Goal: Task Accomplishment & Management: Use online tool/utility

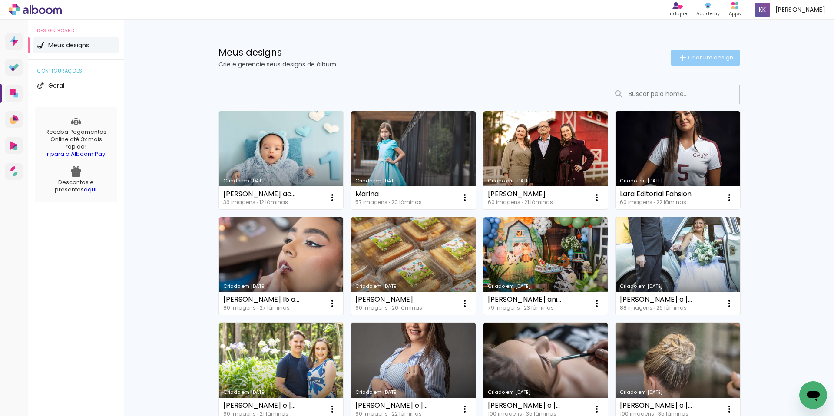
click at [699, 60] on span "Criar um design" at bounding box center [710, 58] width 45 height 6
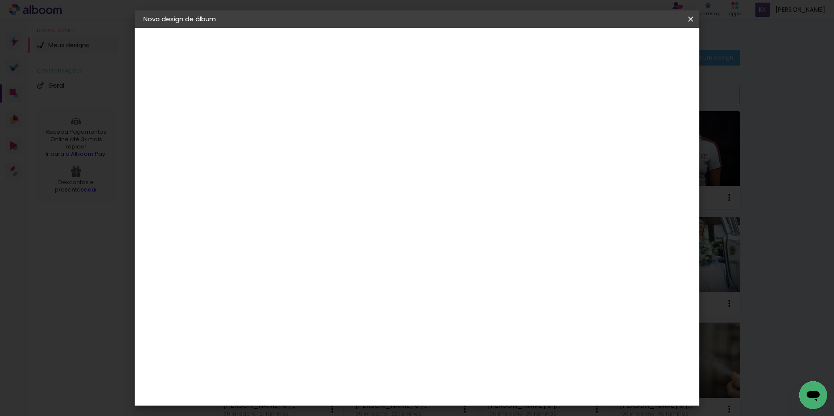
click at [285, 119] on input at bounding box center [285, 116] width 0 height 13
type input "[PERSON_NAME] e [PERSON_NAME]"
type paper-input "[PERSON_NAME] e [PERSON_NAME]"
click at [0, 0] on slot "Avançar" at bounding box center [0, 0] width 0 height 0
click at [0, 0] on slot "Tamanho Livre" at bounding box center [0, 0] width 0 height 0
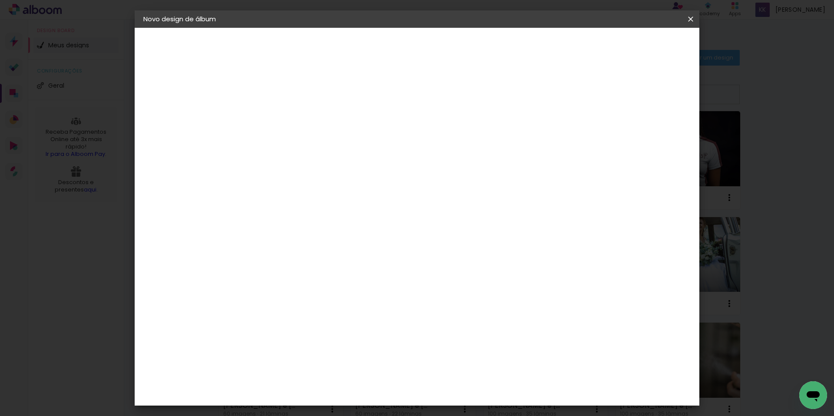
click at [0, 0] on slot "Avançar" at bounding box center [0, 0] width 0 height 0
click at [637, 48] on span "Iniciar design" at bounding box center [617, 46] width 40 height 6
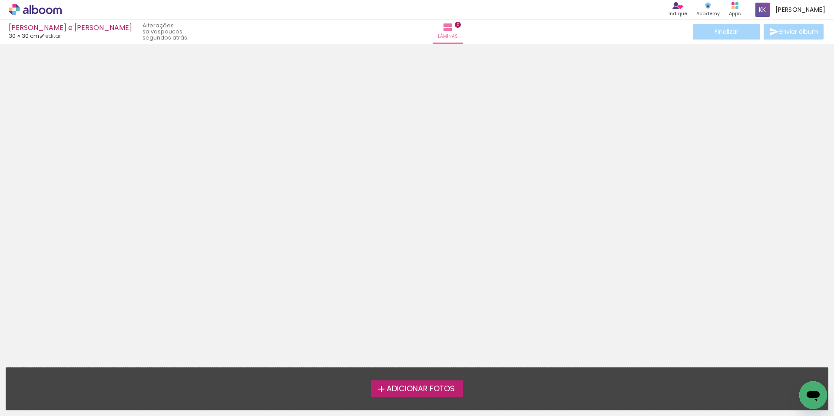
click at [425, 388] on span "Adicionar Fotos" at bounding box center [421, 389] width 68 height 8
click at [0, 0] on input "file" at bounding box center [0, 0] width 0 height 0
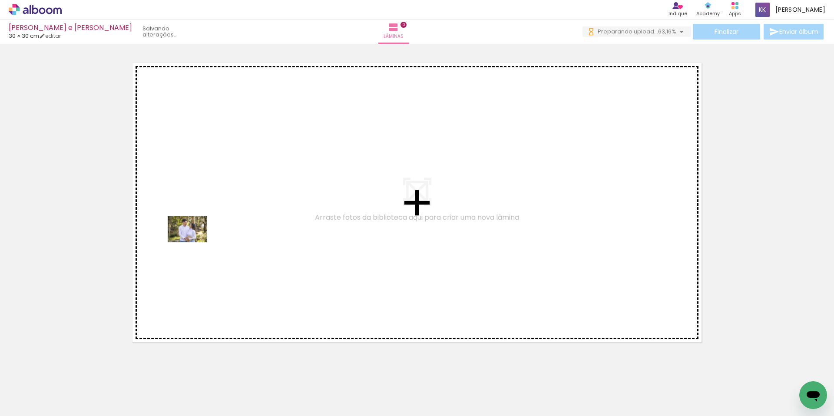
drag, startPoint x: 88, startPoint y: 387, endPoint x: 196, endPoint y: 360, distance: 110.7
click at [195, 241] on quentale-workspace at bounding box center [417, 208] width 834 height 416
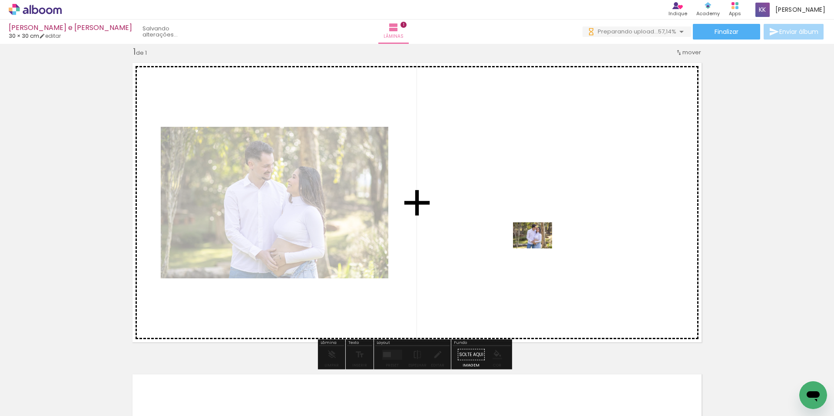
drag, startPoint x: 190, startPoint y: 390, endPoint x: 539, endPoint y: 249, distance: 376.8
click at [539, 249] on quentale-workspace at bounding box center [417, 208] width 834 height 416
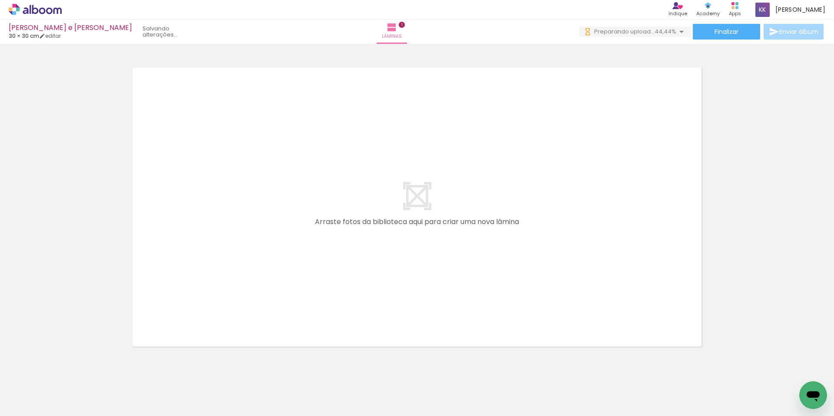
drag, startPoint x: 328, startPoint y: 388, endPoint x: 275, endPoint y: 308, distance: 96.5
click at [276, 291] on quentale-workspace at bounding box center [417, 208] width 834 height 416
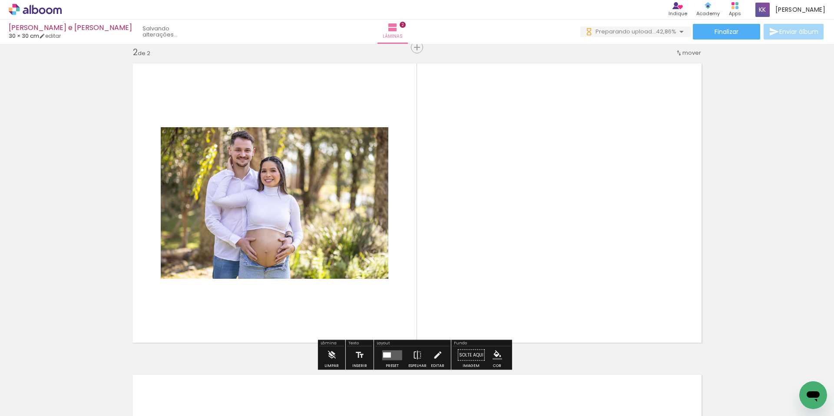
scroll to position [323, 0]
drag, startPoint x: 284, startPoint y: 394, endPoint x: 289, endPoint y: 393, distance: 5.3
click at [289, 393] on div at bounding box center [281, 387] width 43 height 29
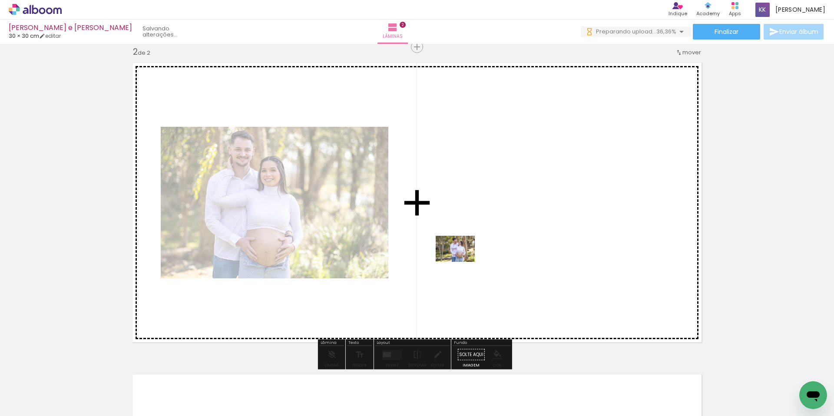
drag, startPoint x: 237, startPoint y: 396, endPoint x: 462, endPoint y: 262, distance: 261.5
click at [462, 262] on quentale-workspace at bounding box center [417, 208] width 834 height 416
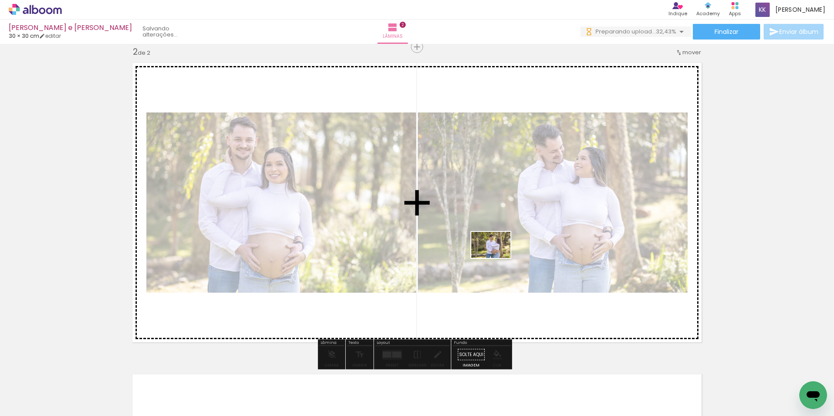
scroll to position [0, 0]
drag, startPoint x: 149, startPoint y: 386, endPoint x: 501, endPoint y: 256, distance: 374.2
click at [501, 256] on quentale-workspace at bounding box center [417, 208] width 834 height 416
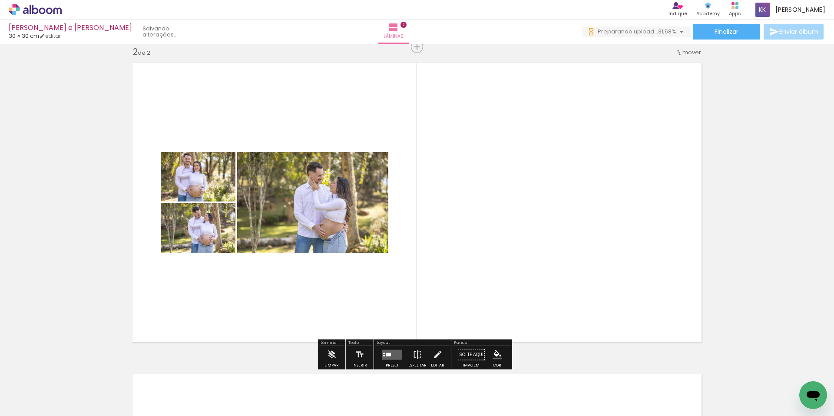
drag, startPoint x: 386, startPoint y: 358, endPoint x: 455, endPoint y: 327, distance: 75.5
click at [386, 358] on quentale-layouter at bounding box center [392, 355] width 20 height 10
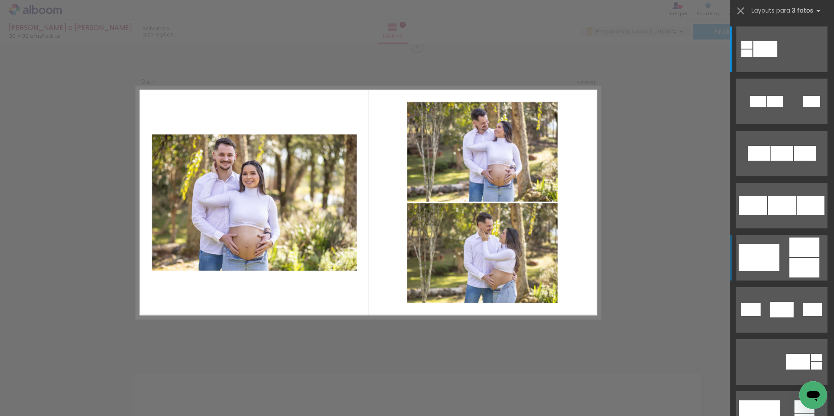
click at [792, 260] on div at bounding box center [805, 268] width 30 height 20
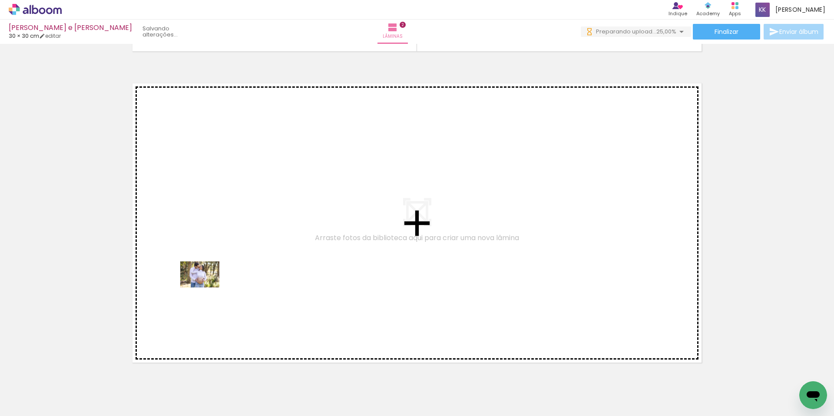
drag, startPoint x: 283, startPoint y: 391, endPoint x: 206, endPoint y: 288, distance: 128.3
click at [206, 288] on quentale-workspace at bounding box center [417, 208] width 834 height 416
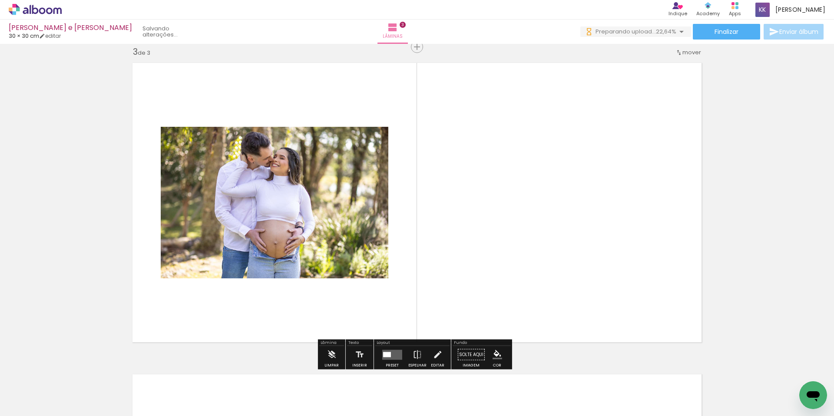
click at [575, 396] on div at bounding box center [573, 386] width 29 height 43
drag, startPoint x: 578, startPoint y: 387, endPoint x: 558, endPoint y: 283, distance: 105.7
click at [558, 283] on quentale-workspace at bounding box center [417, 208] width 834 height 416
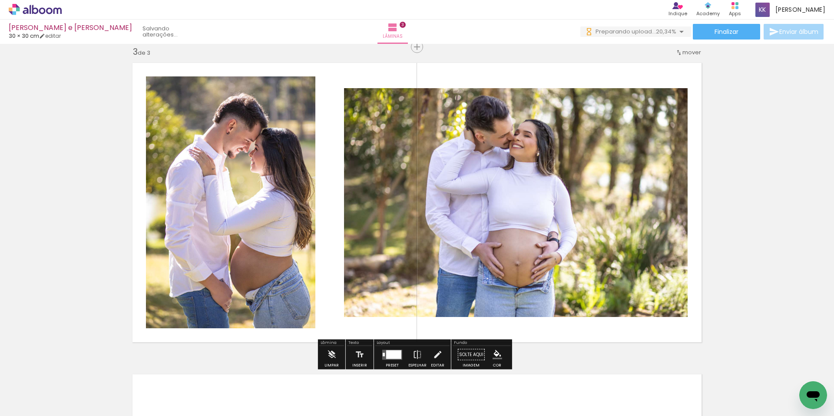
click at [392, 358] on div at bounding box center [393, 354] width 15 height 9
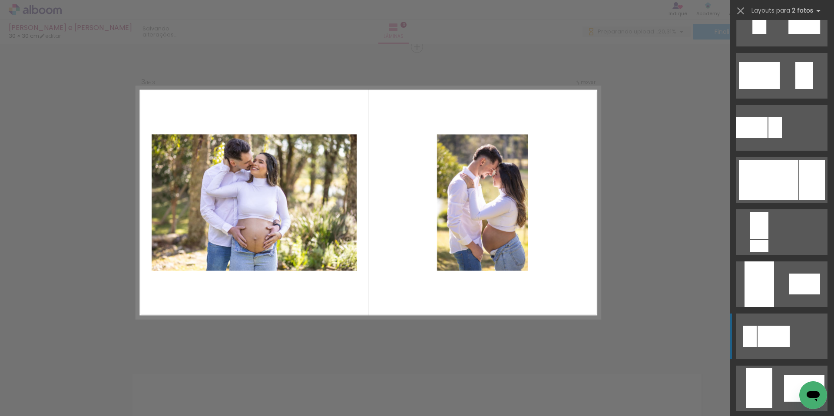
scroll to position [287, 0]
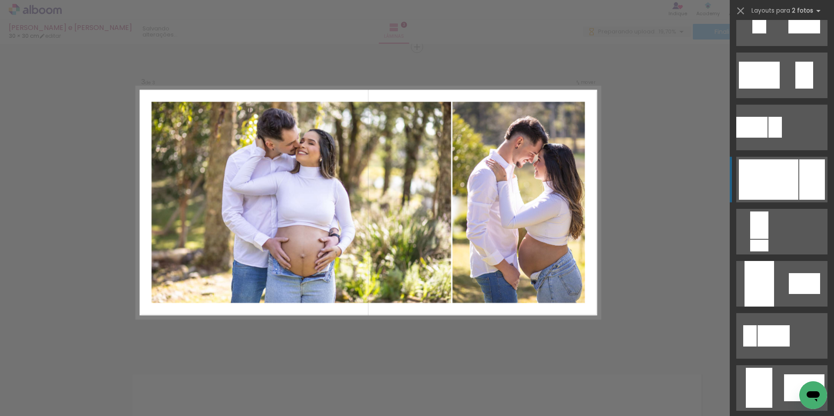
click at [789, 176] on div at bounding box center [769, 179] width 60 height 40
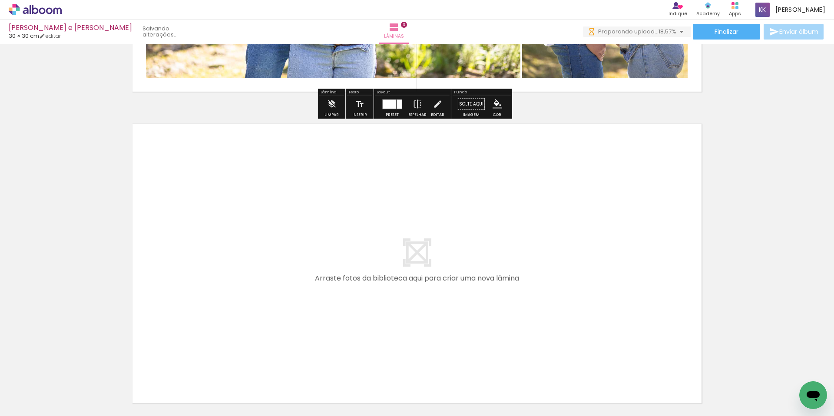
scroll to position [887, 0]
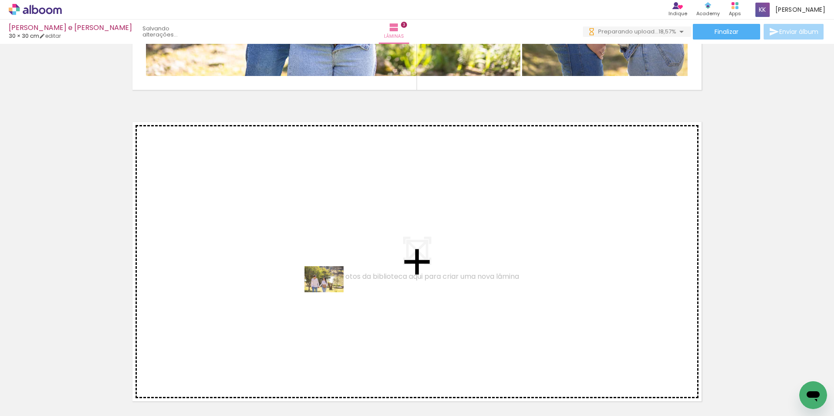
drag, startPoint x: 391, startPoint y: 398, endPoint x: 331, endPoint y: 292, distance: 122.0
click at [331, 292] on quentale-workspace at bounding box center [417, 208] width 834 height 416
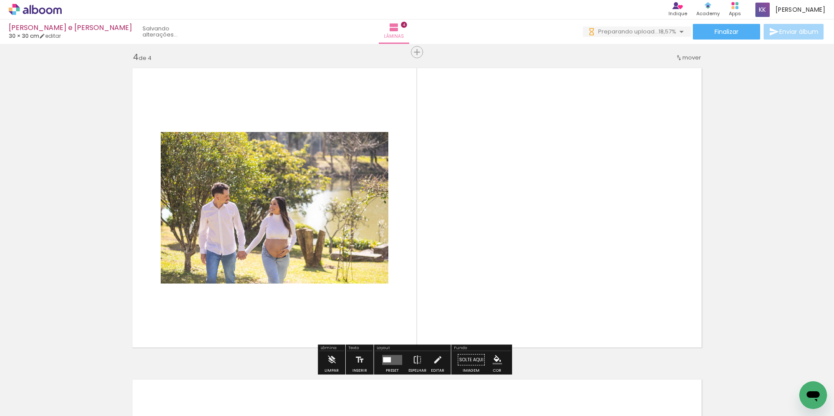
scroll to position [946, 0]
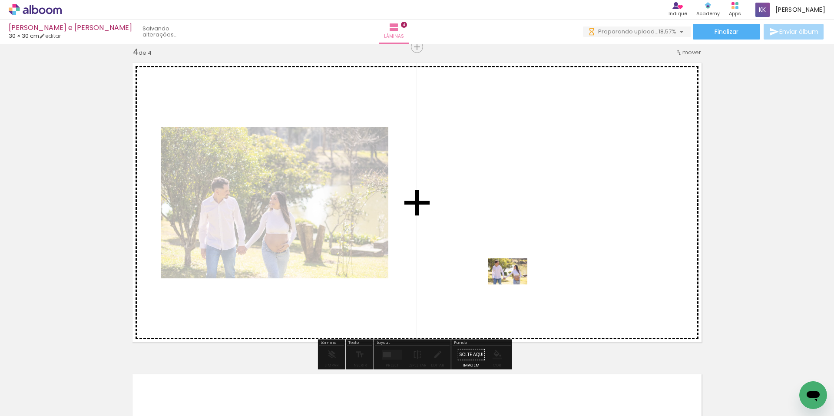
drag, startPoint x: 534, startPoint y: 397, endPoint x: 515, endPoint y: 284, distance: 114.2
click at [515, 284] on quentale-workspace at bounding box center [417, 208] width 834 height 416
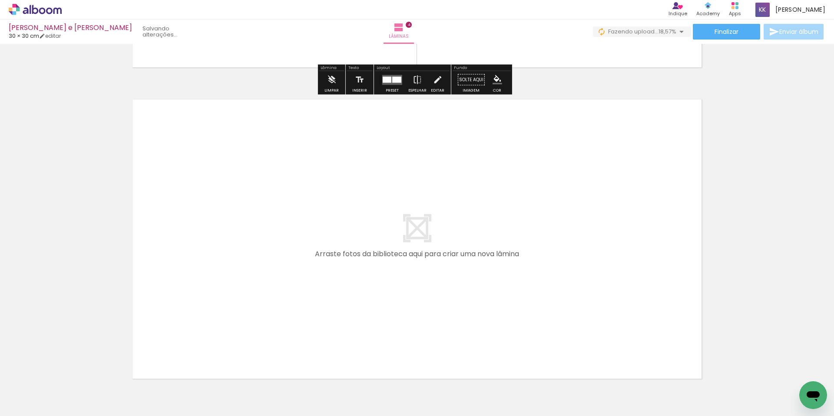
scroll to position [1267, 0]
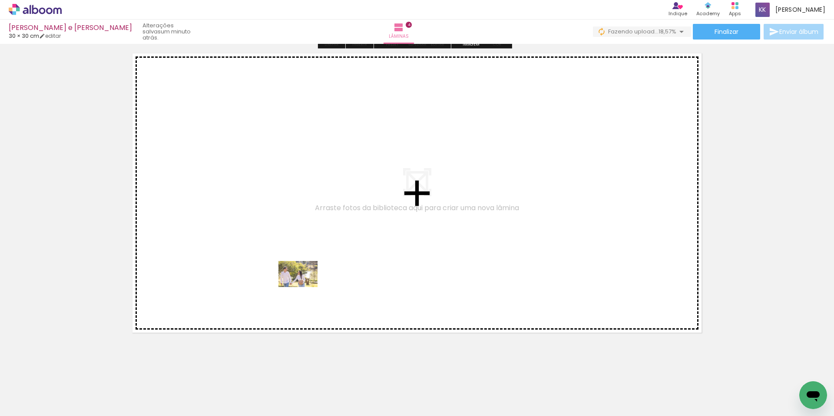
drag, startPoint x: 435, startPoint y: 389, endPoint x: 304, endPoint y: 287, distance: 165.9
click at [304, 287] on quentale-workspace at bounding box center [417, 208] width 834 height 416
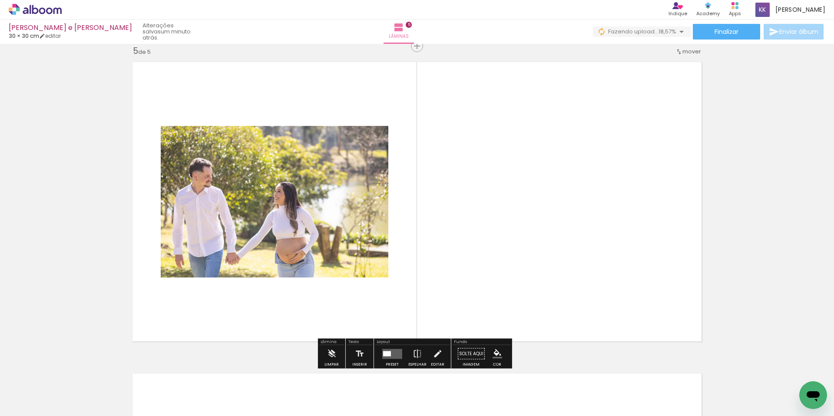
scroll to position [1258, 0]
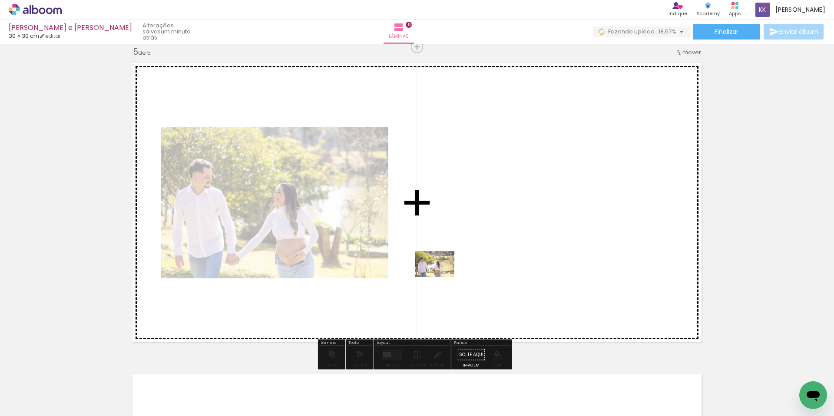
drag, startPoint x: 471, startPoint y: 378, endPoint x: 442, endPoint y: 277, distance: 104.9
click at [442, 277] on quentale-workspace at bounding box center [417, 208] width 834 height 416
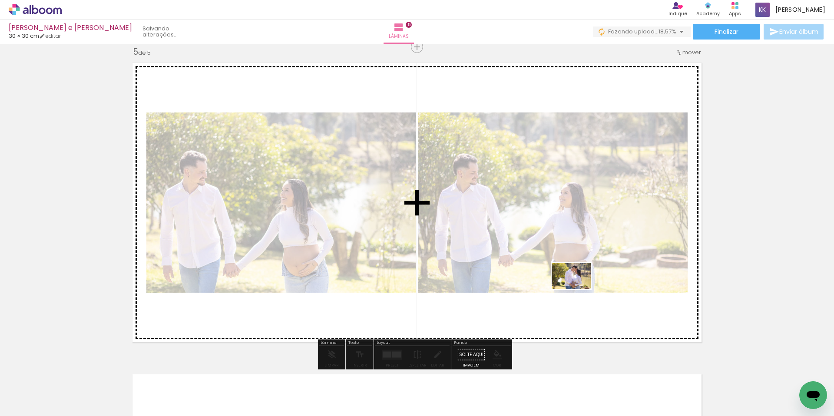
drag, startPoint x: 632, startPoint y: 395, endPoint x: 578, endPoint y: 289, distance: 118.2
click at [578, 289] on quentale-workspace at bounding box center [417, 208] width 834 height 416
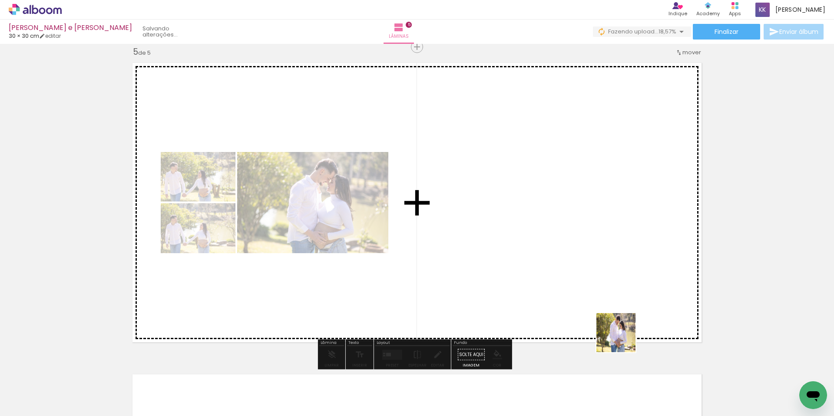
drag, startPoint x: 649, startPoint y: 366, endPoint x: 545, endPoint y: 275, distance: 137.9
click at [545, 275] on quentale-workspace at bounding box center [417, 208] width 834 height 416
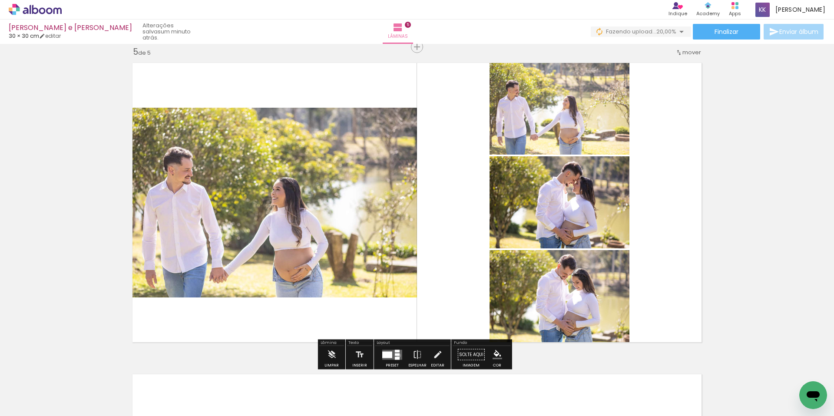
click at [397, 355] on div at bounding box center [397, 354] width 5 height 3
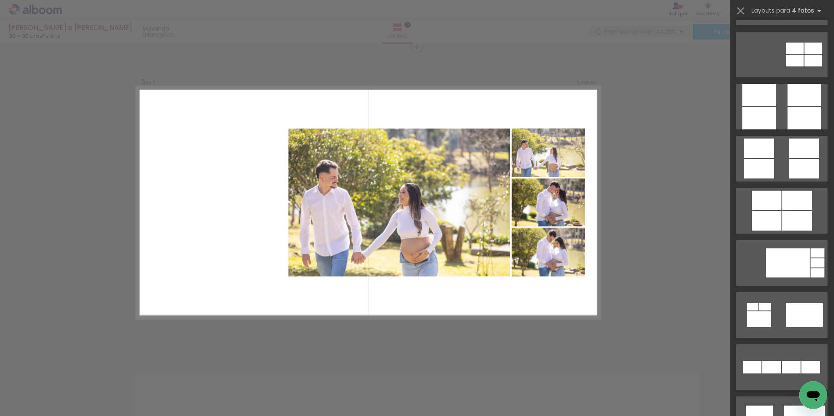
scroll to position [2409, 0]
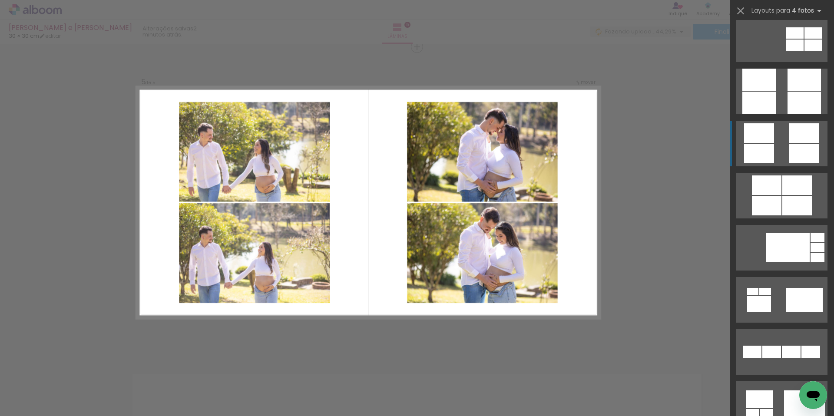
click at [791, 136] on div at bounding box center [805, 133] width 30 height 20
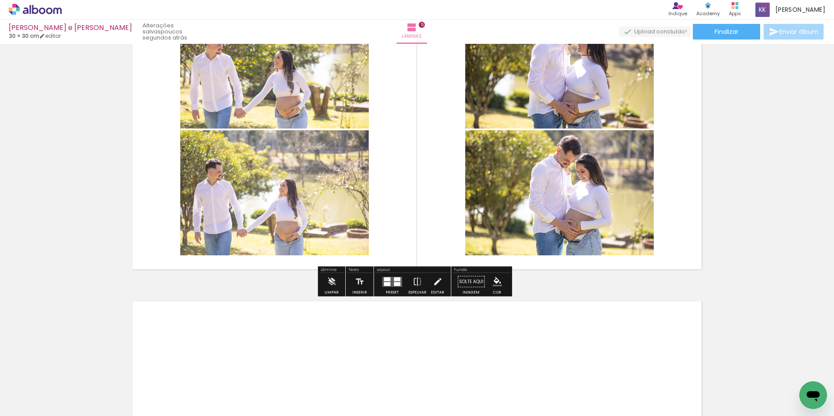
scroll to position [1418, 0]
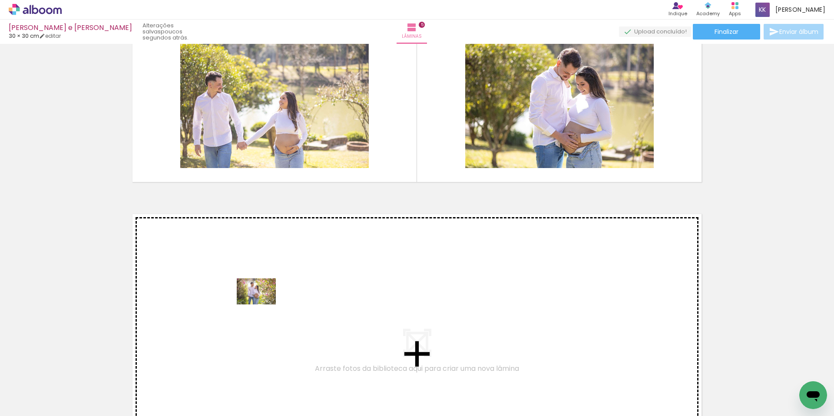
drag, startPoint x: 418, startPoint y: 390, endPoint x: 263, endPoint y: 305, distance: 176.8
click at [263, 305] on quentale-workspace at bounding box center [417, 208] width 834 height 416
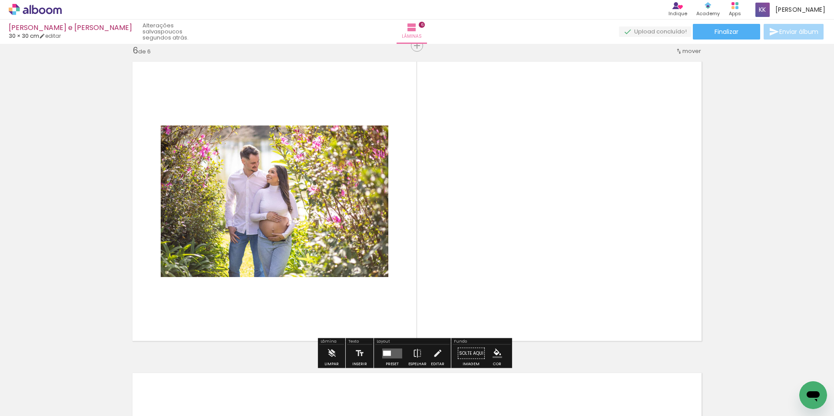
scroll to position [1571, 0]
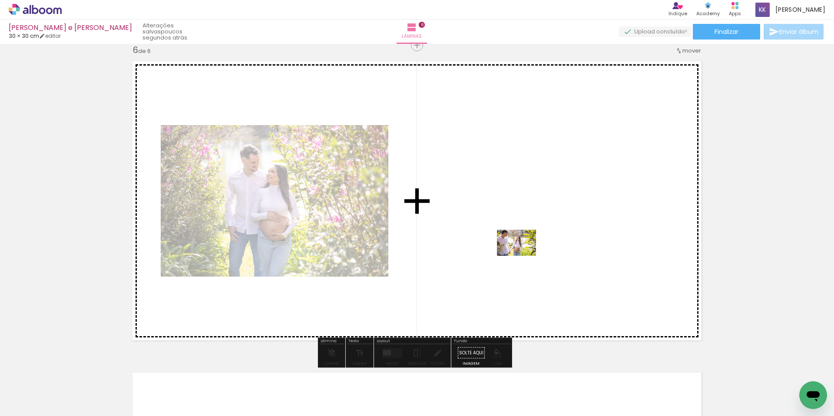
drag, startPoint x: 508, startPoint y: 388, endPoint x: 523, endPoint y: 256, distance: 133.4
click at [523, 256] on quentale-workspace at bounding box center [417, 208] width 834 height 416
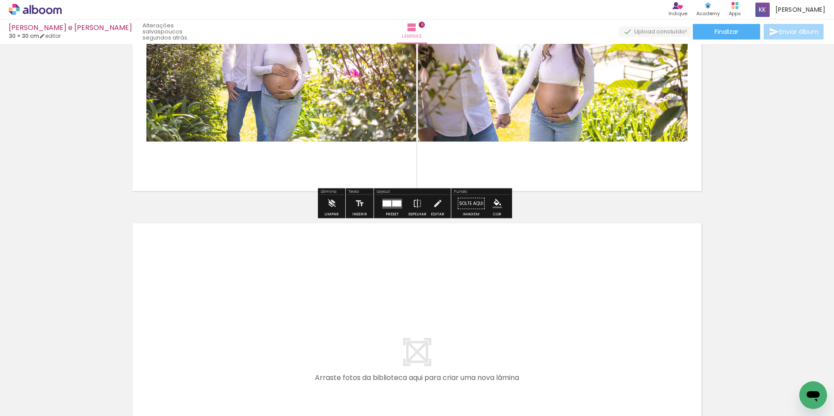
scroll to position [1751, 0]
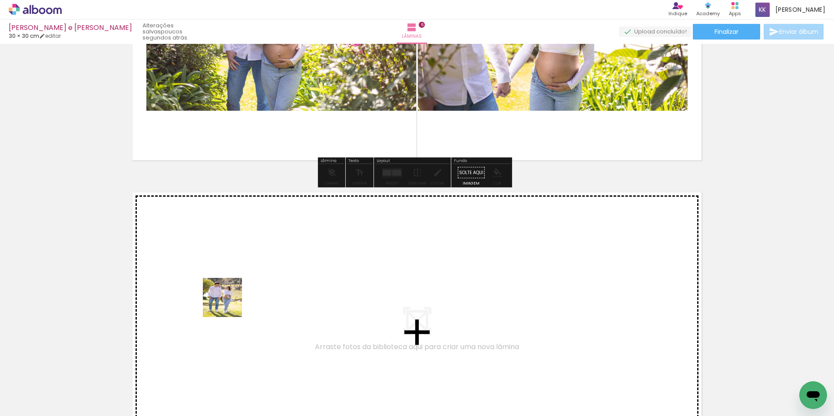
drag, startPoint x: 323, startPoint y: 395, endPoint x: 228, endPoint y: 304, distance: 130.9
click at [228, 304] on quentale-workspace at bounding box center [417, 208] width 834 height 416
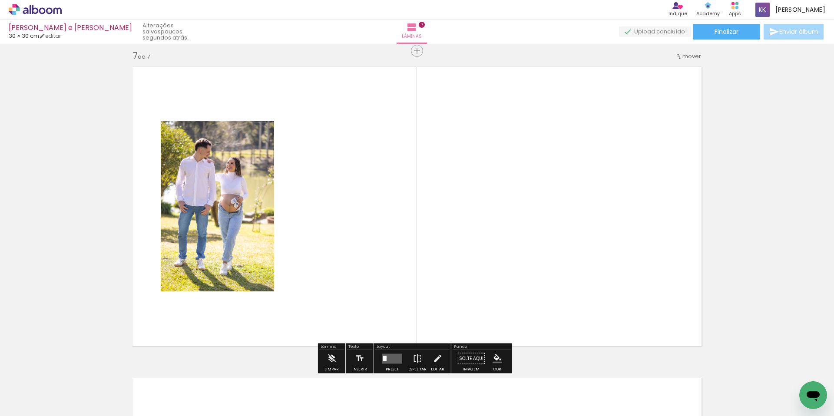
scroll to position [1881, 0]
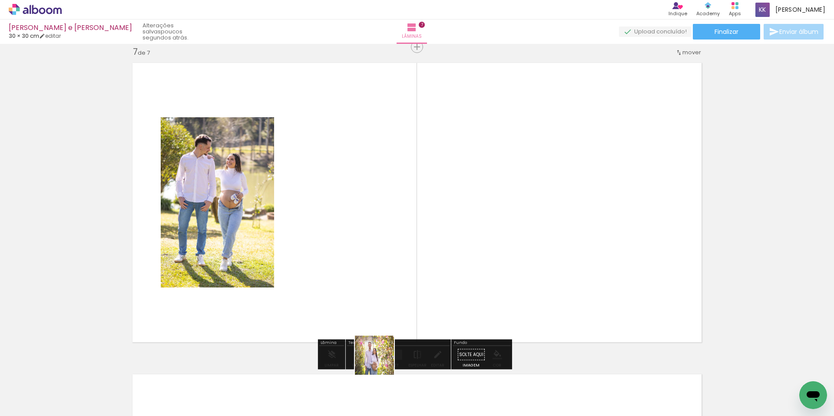
drag, startPoint x: 374, startPoint y: 392, endPoint x: 389, endPoint y: 273, distance: 119.6
click at [389, 273] on quentale-workspace at bounding box center [417, 208] width 834 height 416
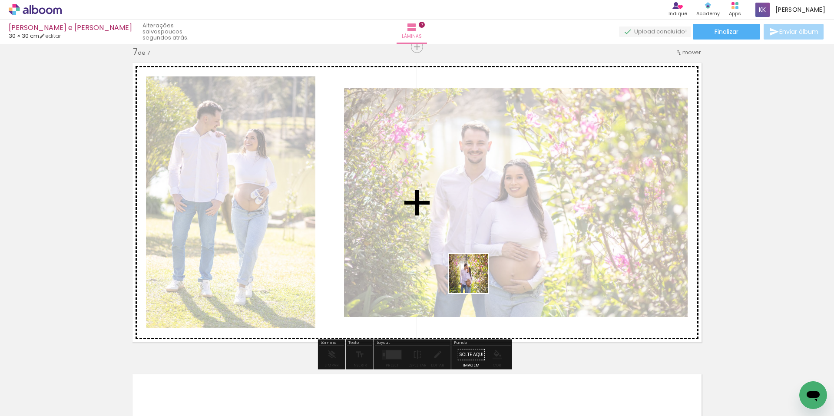
drag, startPoint x: 467, startPoint y: 392, endPoint x: 475, endPoint y: 280, distance: 112.4
click at [475, 280] on quentale-workspace at bounding box center [417, 208] width 834 height 416
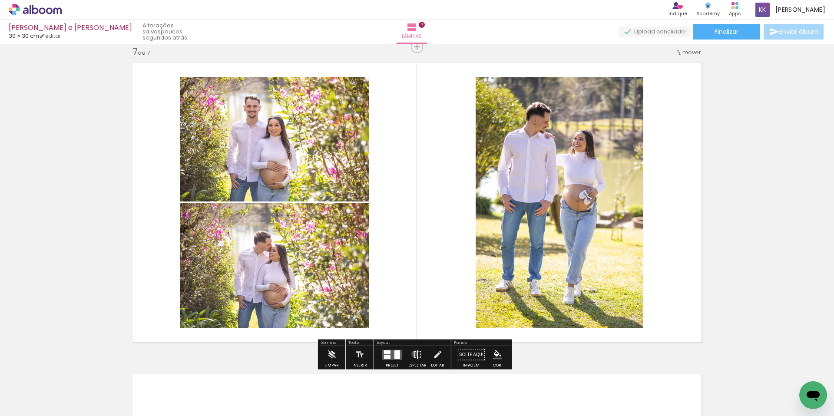
click at [413, 354] on iron-icon at bounding box center [418, 354] width 10 height 17
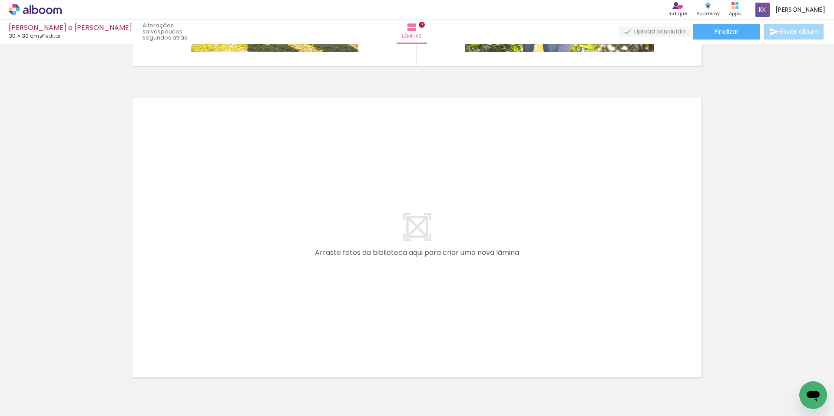
scroll to position [0, 631]
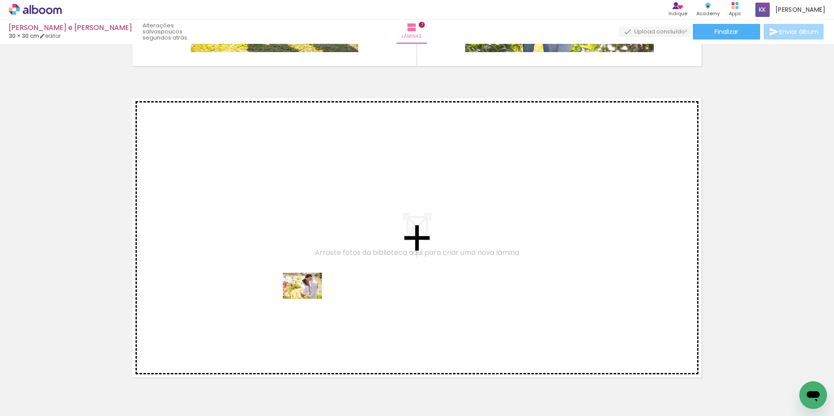
drag, startPoint x: 337, startPoint y: 395, endPoint x: 309, endPoint y: 299, distance: 100.4
click at [309, 299] on quentale-workspace at bounding box center [417, 208] width 834 height 416
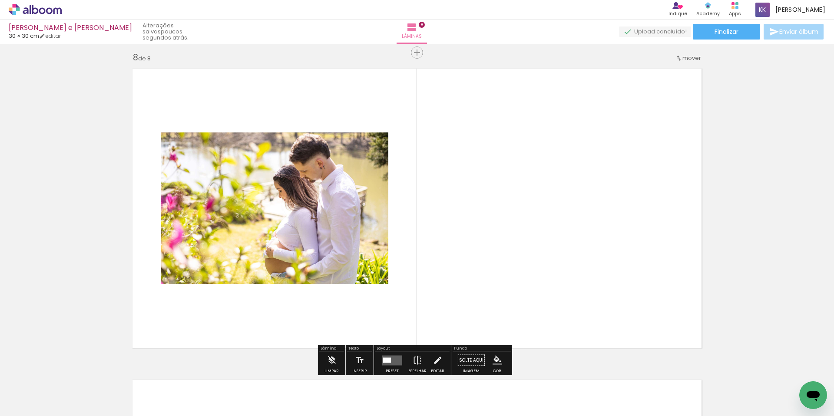
scroll to position [2192, 0]
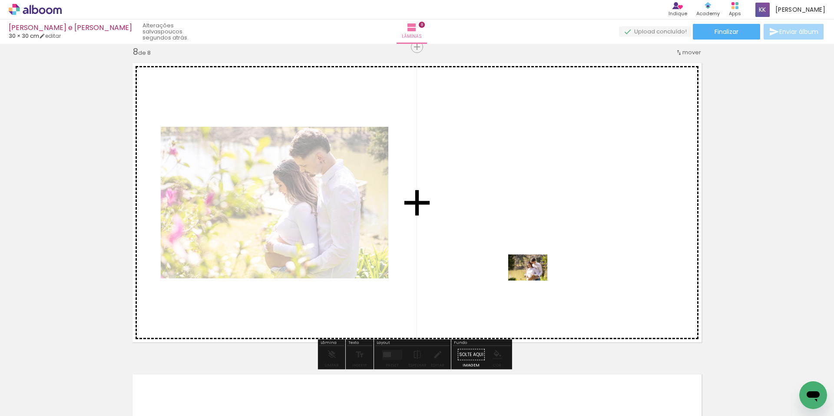
drag, startPoint x: 443, startPoint y: 396, endPoint x: 534, endPoint y: 281, distance: 147.3
click at [534, 281] on quentale-workspace at bounding box center [417, 208] width 834 height 416
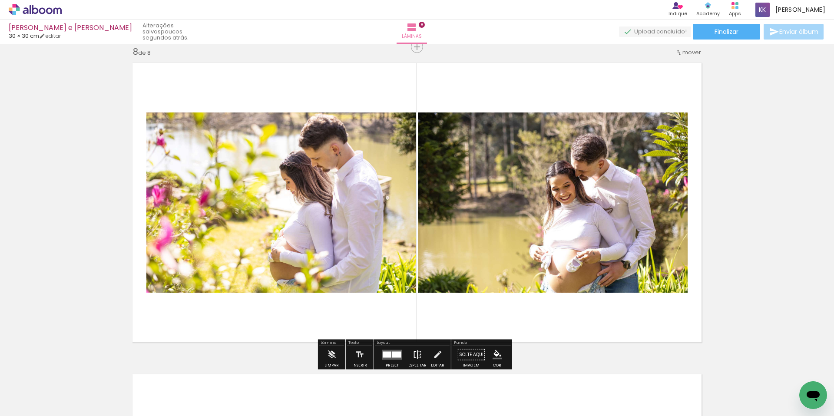
click at [418, 355] on iron-icon at bounding box center [418, 354] width 10 height 17
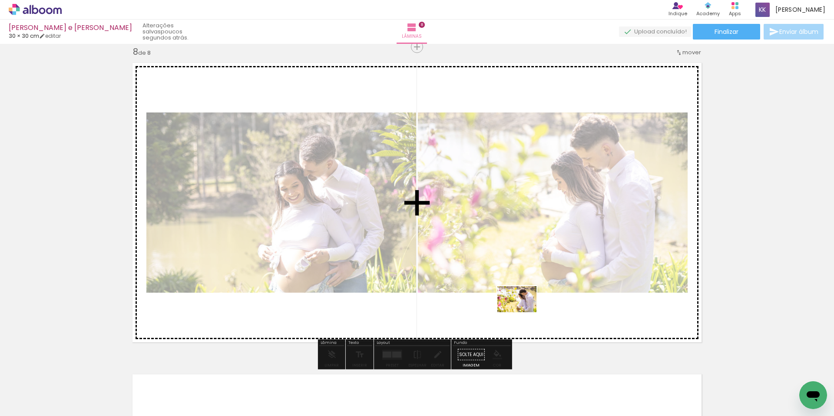
drag, startPoint x: 392, startPoint y: 394, endPoint x: 524, endPoint y: 312, distance: 155.0
click at [524, 312] on quentale-workspace at bounding box center [417, 208] width 834 height 416
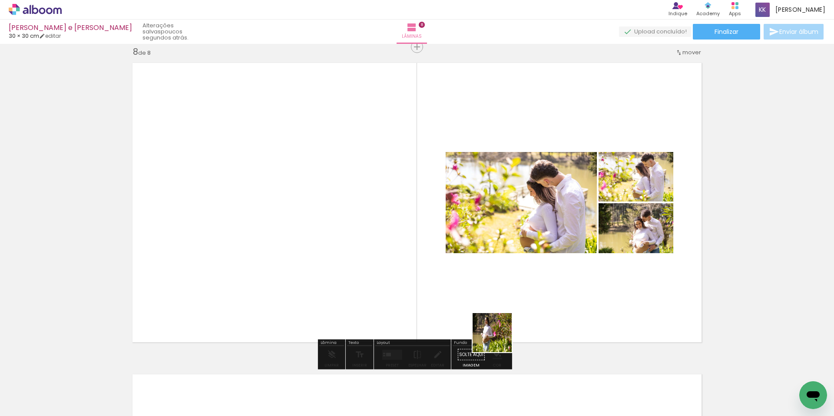
drag, startPoint x: 495, startPoint y: 390, endPoint x: 507, endPoint y: 309, distance: 81.7
click at [507, 309] on quentale-workspace at bounding box center [417, 208] width 834 height 416
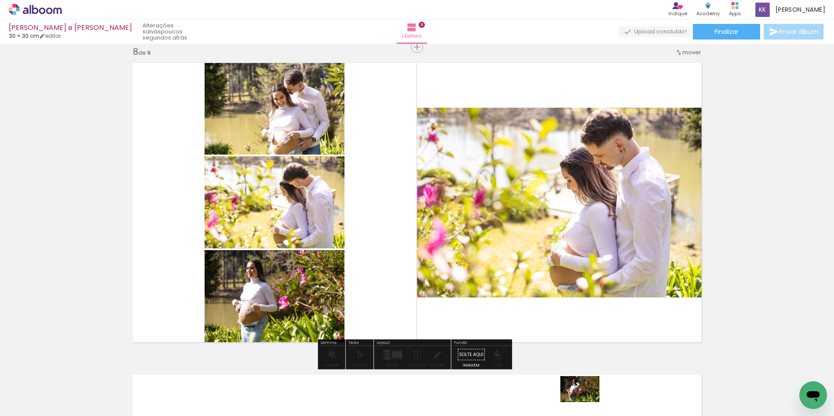
drag, startPoint x: 574, startPoint y: 392, endPoint x: 588, endPoint y: 403, distance: 17.6
click at [588, 402] on div at bounding box center [575, 387] width 43 height 29
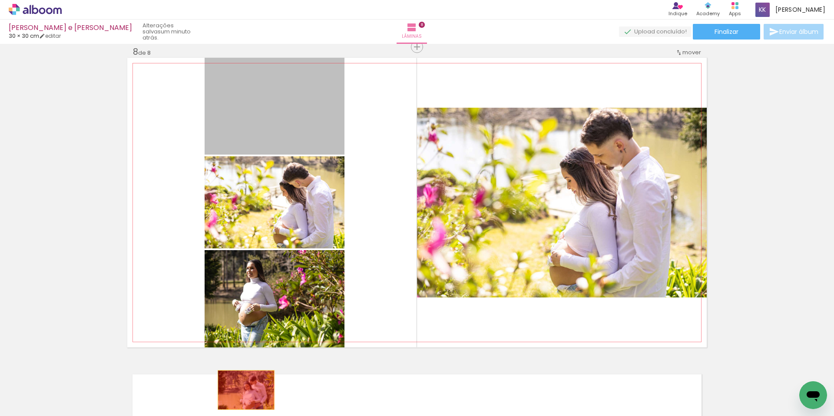
drag, startPoint x: 270, startPoint y: 116, endPoint x: 243, endPoint y: 390, distance: 275.5
click at [243, 390] on quentale-workspace at bounding box center [417, 208] width 834 height 416
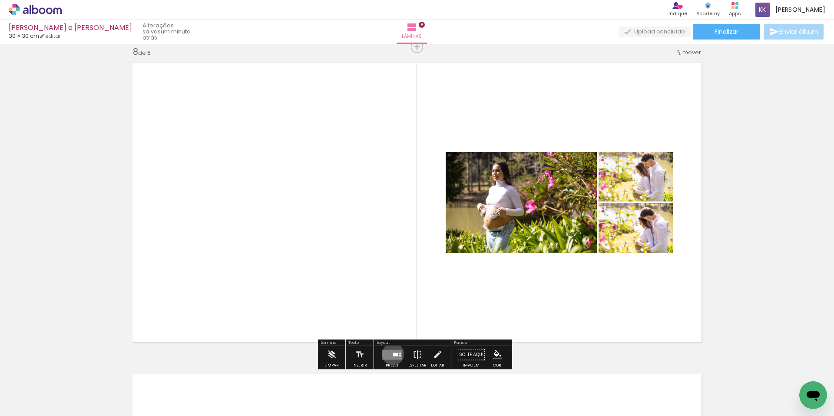
click at [393, 354] on div at bounding box center [395, 354] width 5 height 3
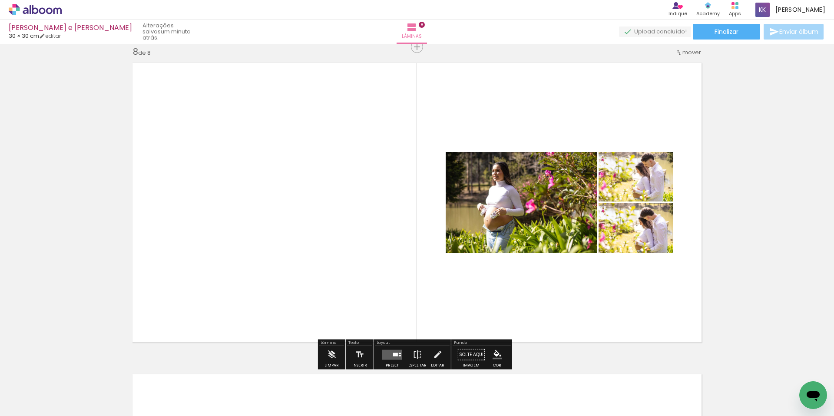
click at [397, 351] on quentale-layouter at bounding box center [392, 355] width 20 height 10
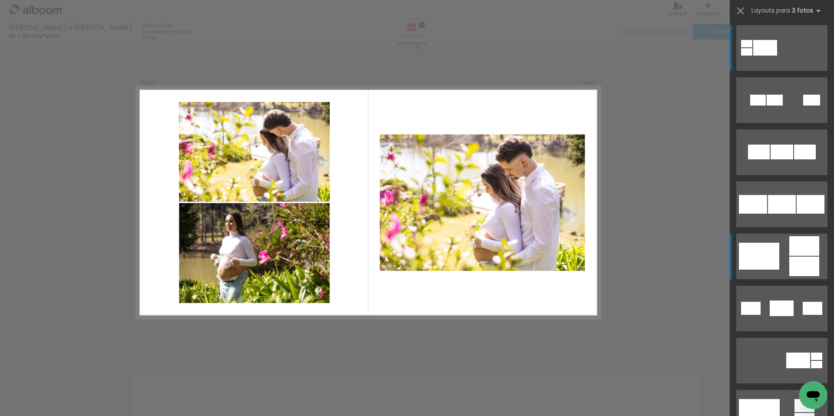
scroll to position [2, 0]
click at [771, 261] on div at bounding box center [759, 255] width 40 height 27
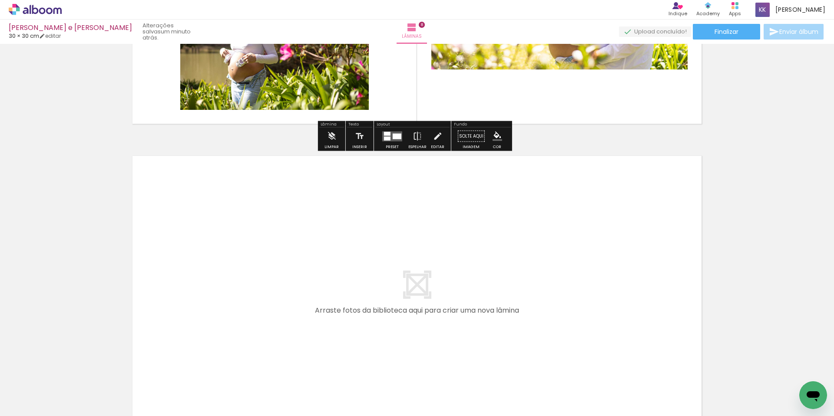
scroll to position [2427, 0]
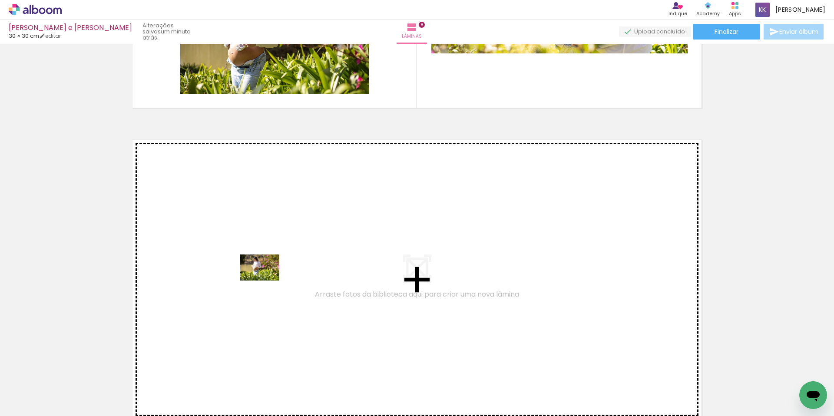
drag, startPoint x: 521, startPoint y: 393, endPoint x: 260, endPoint y: 279, distance: 284.5
click at [260, 279] on quentale-workspace at bounding box center [417, 208] width 834 height 416
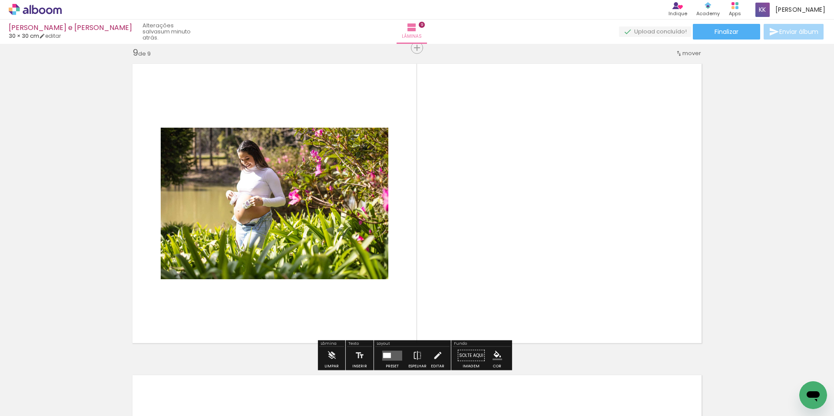
scroll to position [2504, 0]
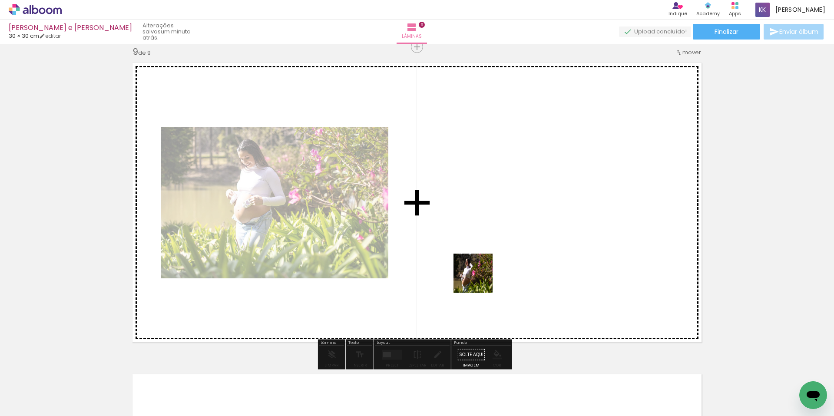
drag, startPoint x: 572, startPoint y: 383, endPoint x: 471, endPoint y: 269, distance: 152.4
click at [471, 269] on quentale-workspace at bounding box center [417, 208] width 834 height 416
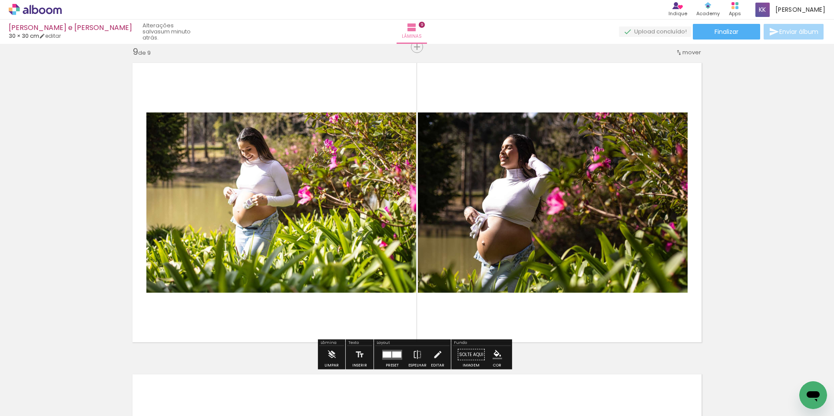
drag, startPoint x: 439, startPoint y: 379, endPoint x: 539, endPoint y: 292, distance: 132.4
click at [538, 291] on quentale-workspace at bounding box center [417, 208] width 834 height 416
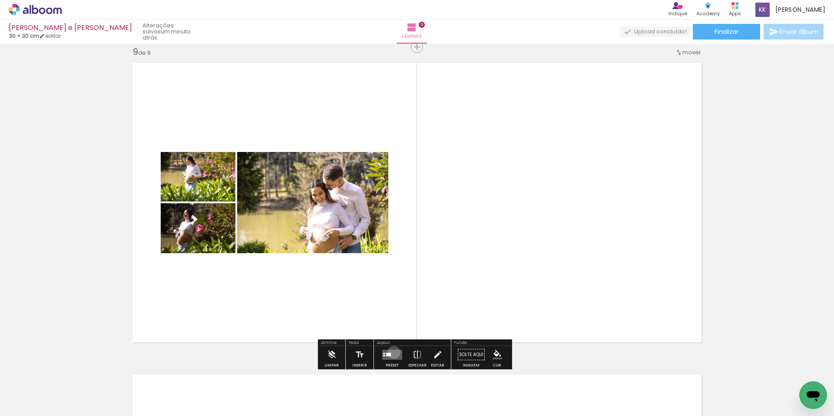
click at [392, 352] on quentale-layouter at bounding box center [392, 355] width 20 height 10
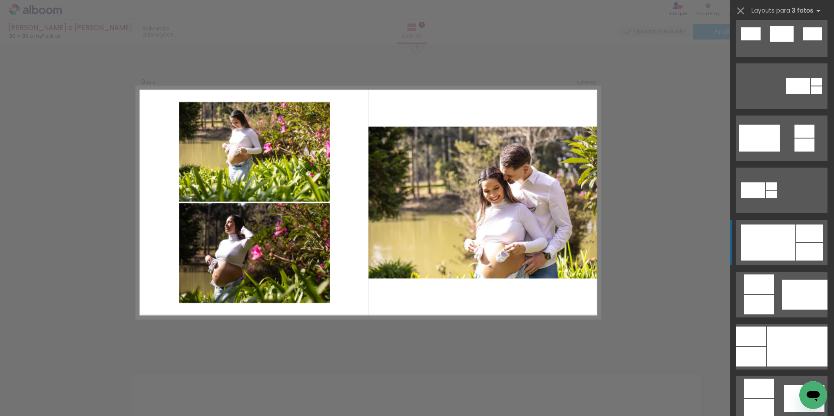
scroll to position [359, 0]
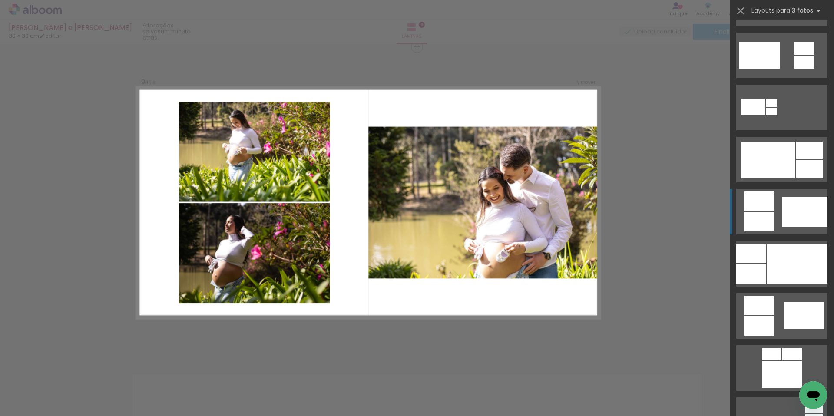
click at [790, 210] on div at bounding box center [805, 212] width 46 height 30
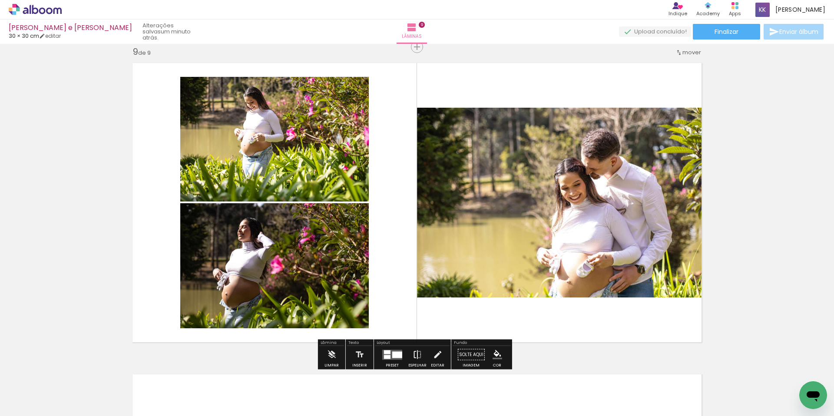
click at [420, 353] on paper-button "Espelhar" at bounding box center [417, 357] width 23 height 22
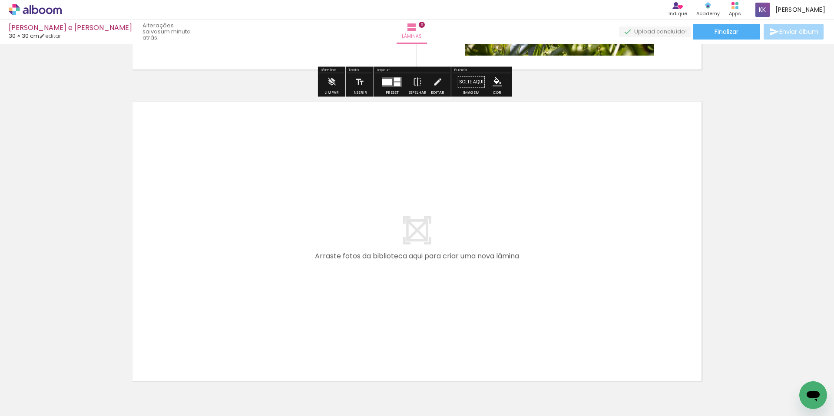
scroll to position [2832, 0]
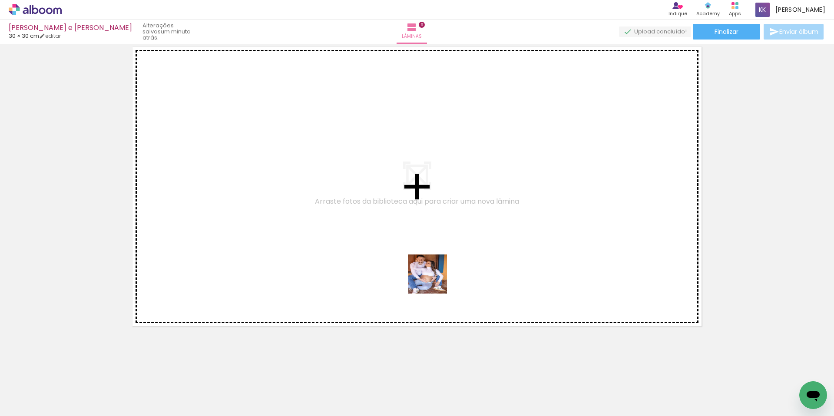
drag, startPoint x: 678, startPoint y: 390, endPoint x: 579, endPoint y: 372, distance: 101.3
click at [376, 262] on quentale-workspace at bounding box center [417, 208] width 834 height 416
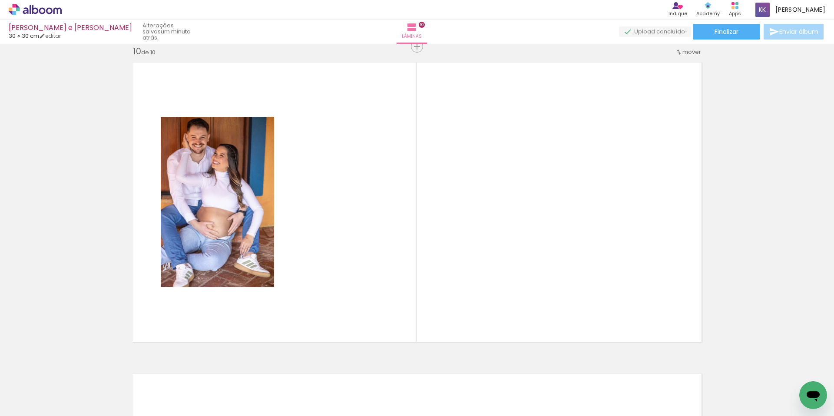
scroll to position [2815, 0]
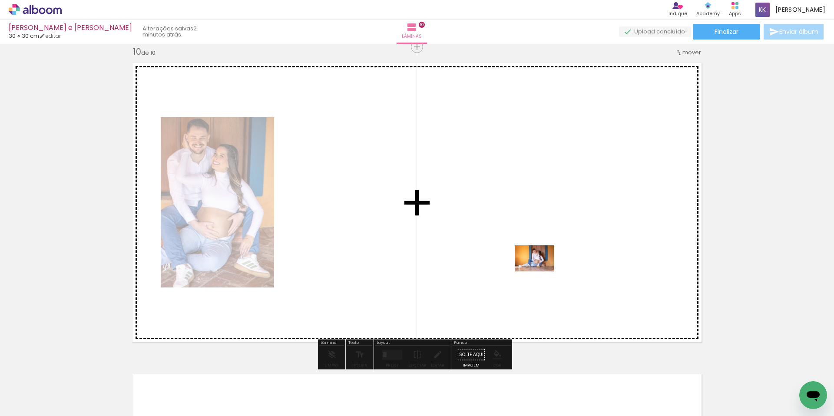
drag, startPoint x: 628, startPoint y: 388, endPoint x: 541, endPoint y: 271, distance: 146.2
click at [541, 271] on quentale-workspace at bounding box center [417, 208] width 834 height 416
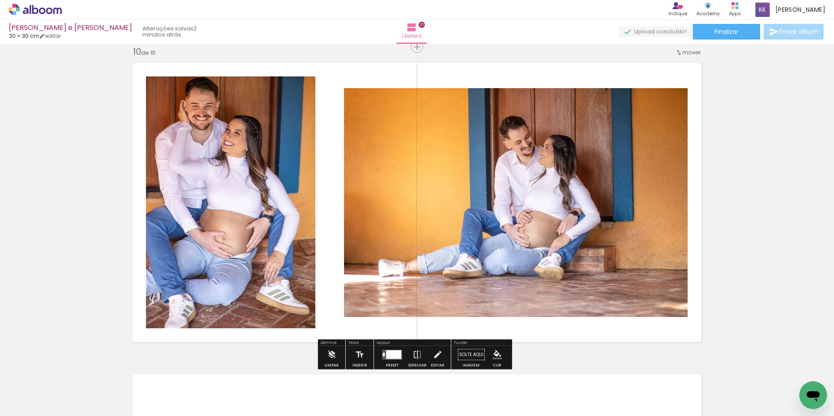
click at [389, 351] on div at bounding box center [393, 354] width 15 height 9
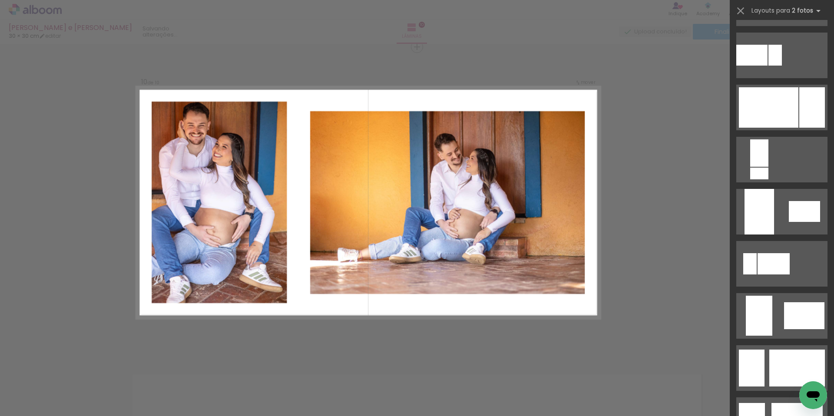
scroll to position [0, 0]
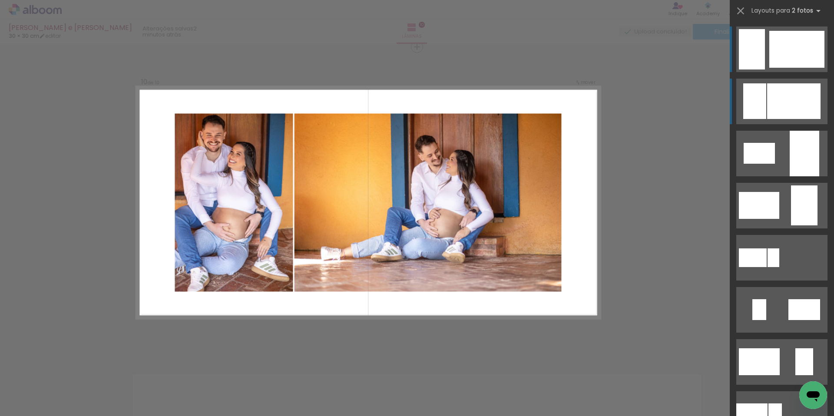
click at [788, 102] on div at bounding box center [793, 101] width 53 height 36
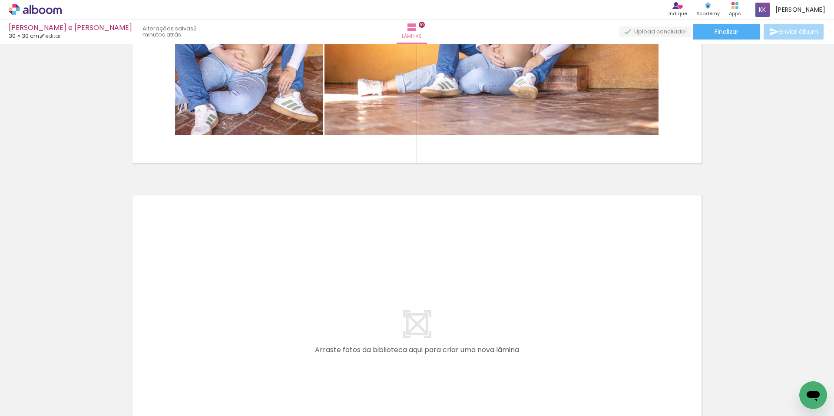
scroll to position [0, 1001]
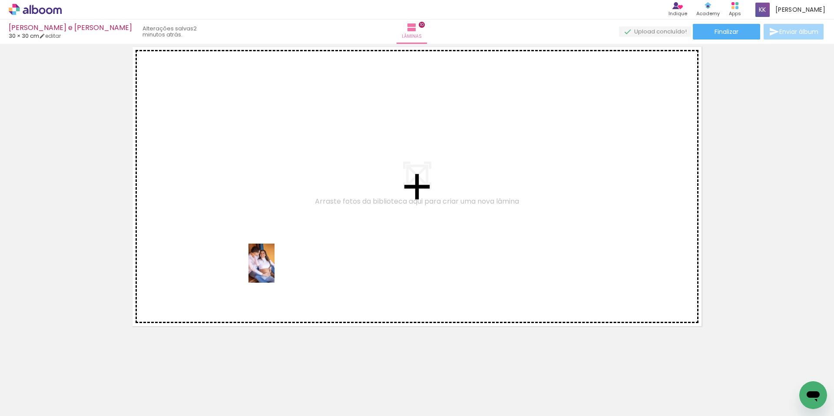
drag, startPoint x: 350, startPoint y: 388, endPoint x: 275, endPoint y: 270, distance: 139.7
click at [275, 270] on quentale-workspace at bounding box center [417, 208] width 834 height 416
